Goal: Transaction & Acquisition: Purchase product/service

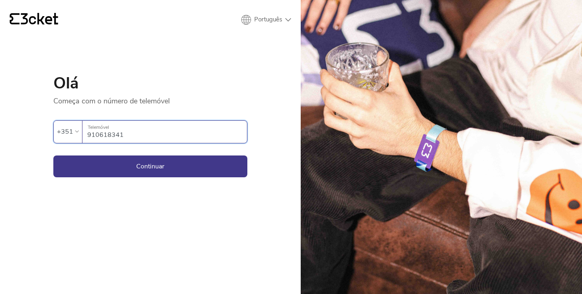
type input "910618341"
click at [150, 166] on button "Continuar" at bounding box center [150, 167] width 194 height 22
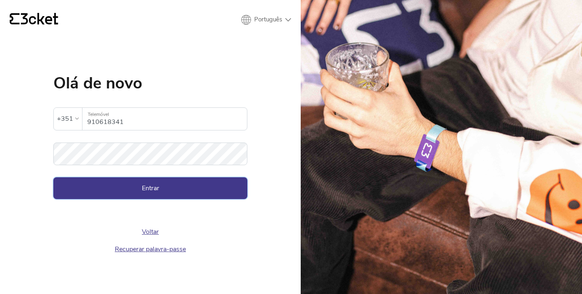
click at [147, 192] on button "Entrar" at bounding box center [150, 188] width 194 height 22
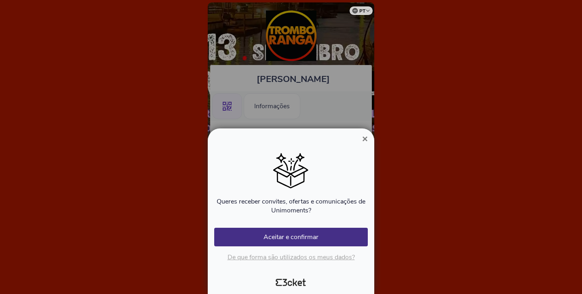
click at [366, 140] on span "×" at bounding box center [365, 138] width 6 height 11
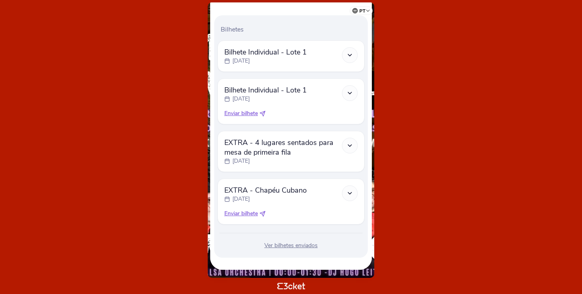
scroll to position [260, 0]
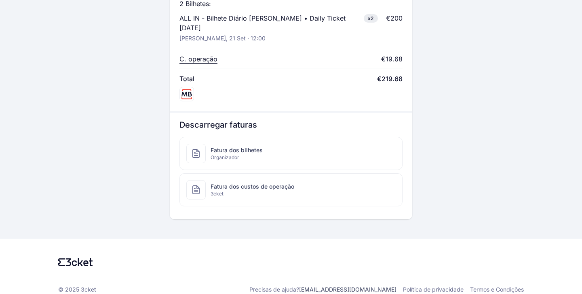
scroll to position [399, 0]
